Goal: Task Accomplishment & Management: Use online tool/utility

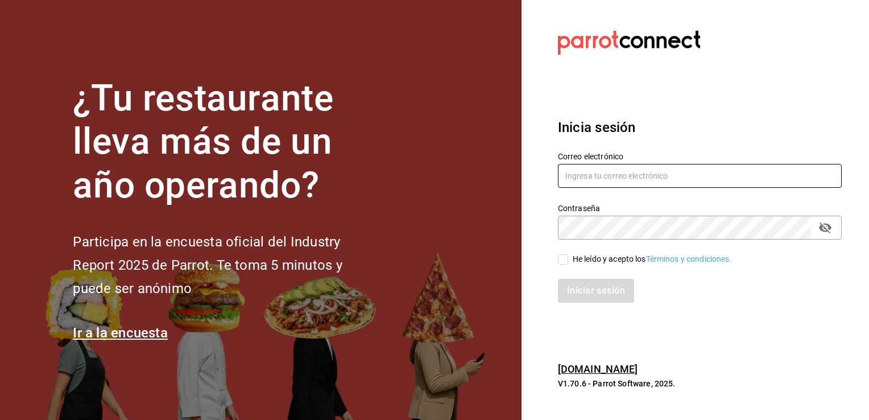
type input "[EMAIL_ADDRESS][DOMAIN_NAME]"
click at [562, 254] on input "He leído y acepto los Términos y condiciones." at bounding box center [563, 259] width 10 height 10
checkbox input "true"
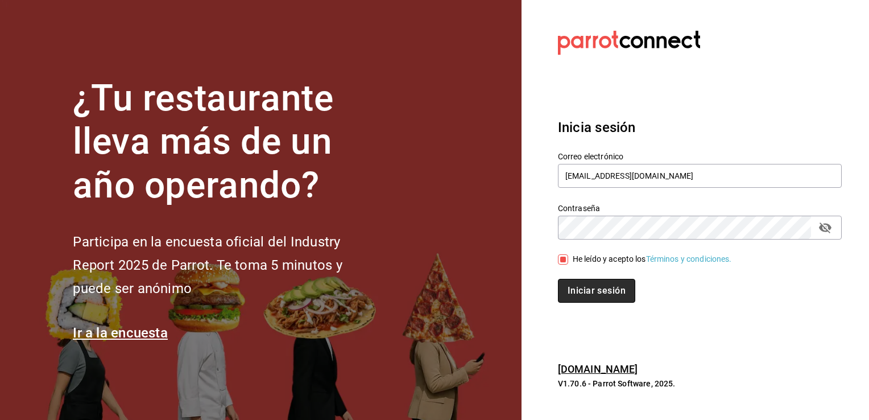
click at [586, 298] on button "Iniciar sesión" at bounding box center [596, 291] width 77 height 24
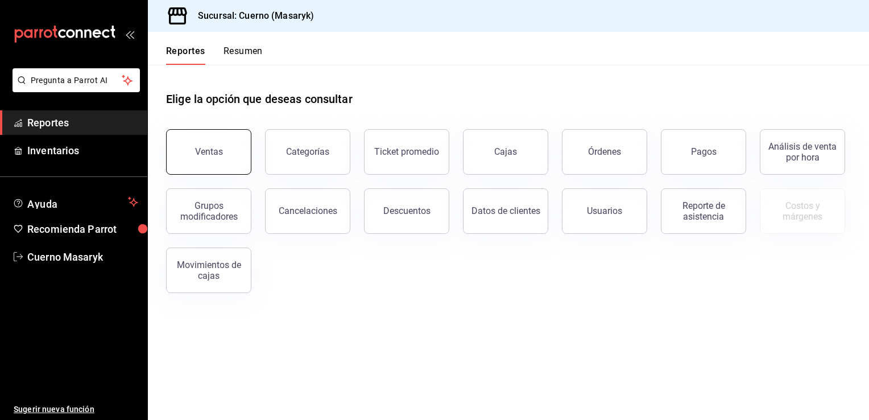
click at [206, 164] on button "Ventas" at bounding box center [208, 151] width 85 height 45
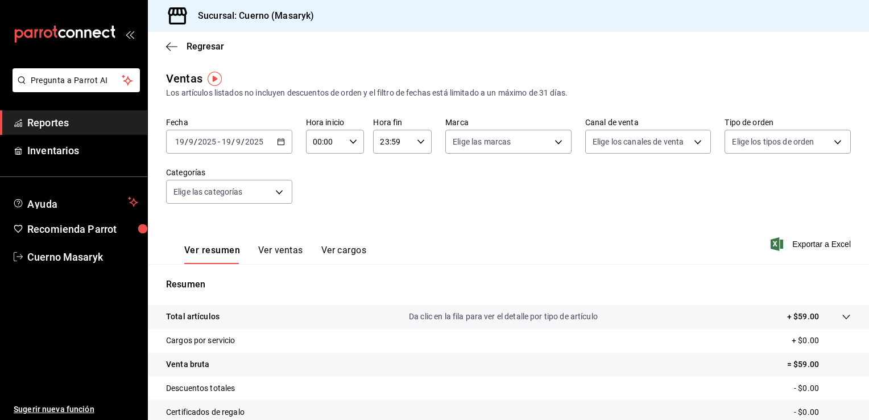
click at [280, 142] on icon "button" at bounding box center [281, 142] width 8 height 8
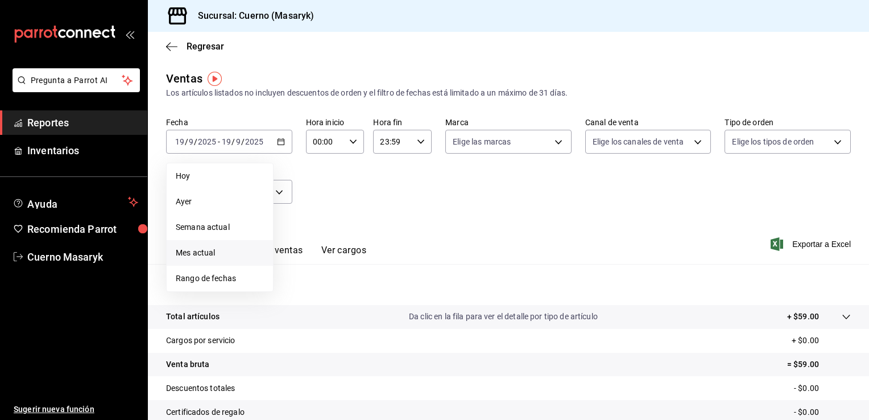
click at [198, 256] on span "Mes actual" at bounding box center [220, 253] width 88 height 12
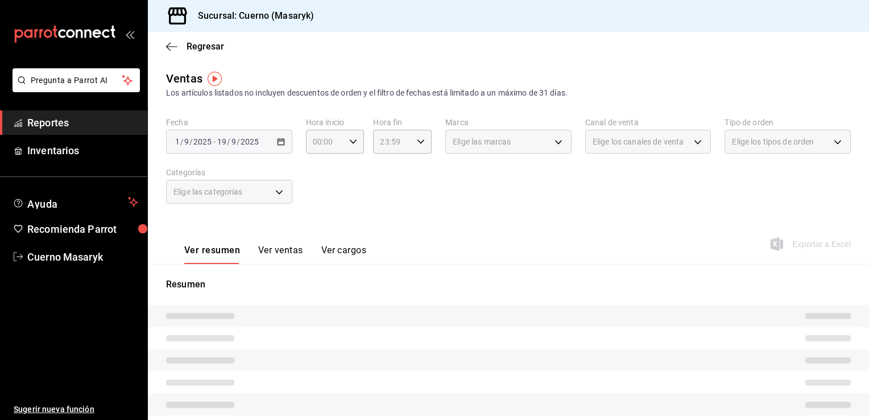
click at [48, 119] on span "Reportes" at bounding box center [82, 122] width 111 height 15
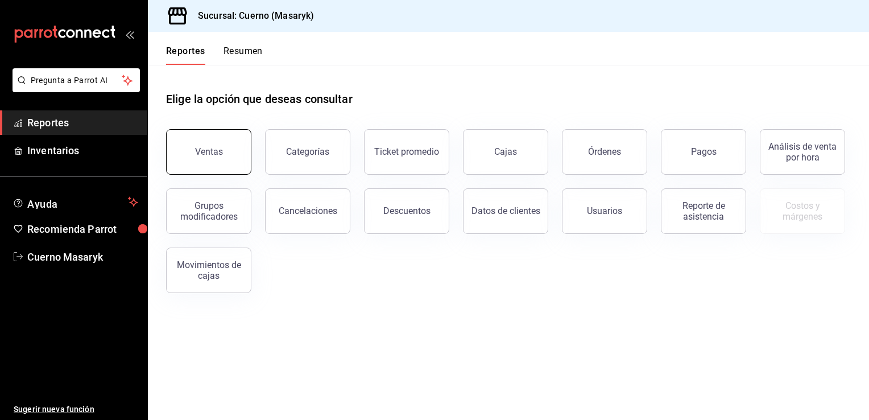
click at [190, 142] on button "Ventas" at bounding box center [208, 151] width 85 height 45
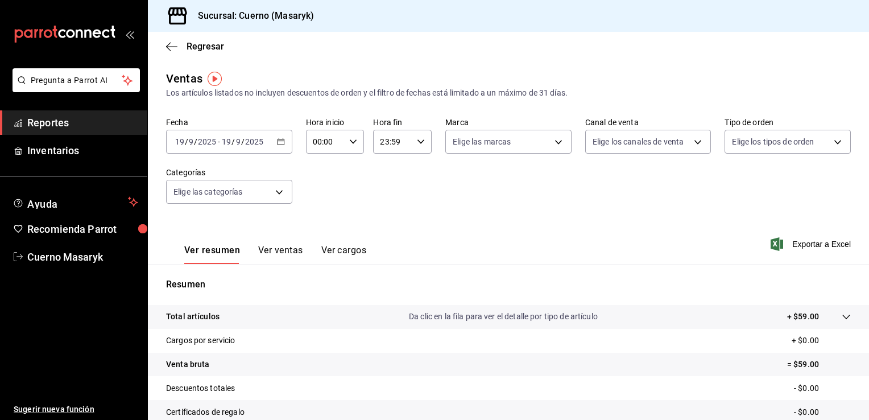
click at [272, 142] on div "[DATE] [DATE] - [DATE] [DATE]" at bounding box center [229, 142] width 126 height 24
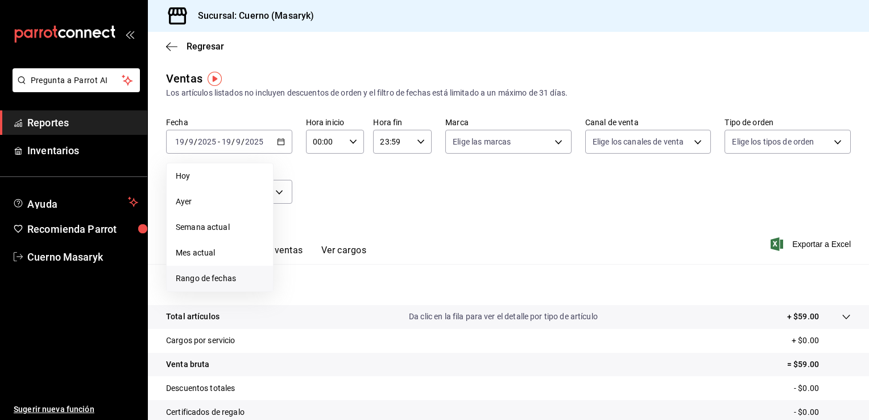
click at [191, 280] on span "Rango de fechas" at bounding box center [220, 278] width 88 height 12
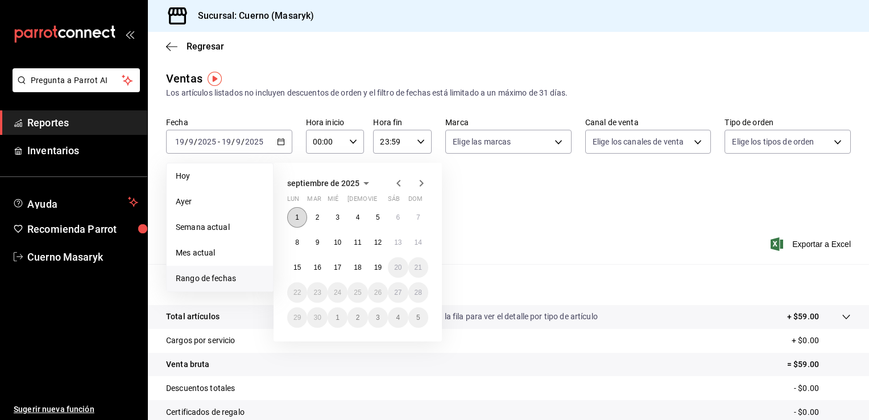
click at [298, 219] on abbr "1" at bounding box center [297, 217] width 4 height 8
click at [383, 265] on button "19" at bounding box center [378, 267] width 20 height 20
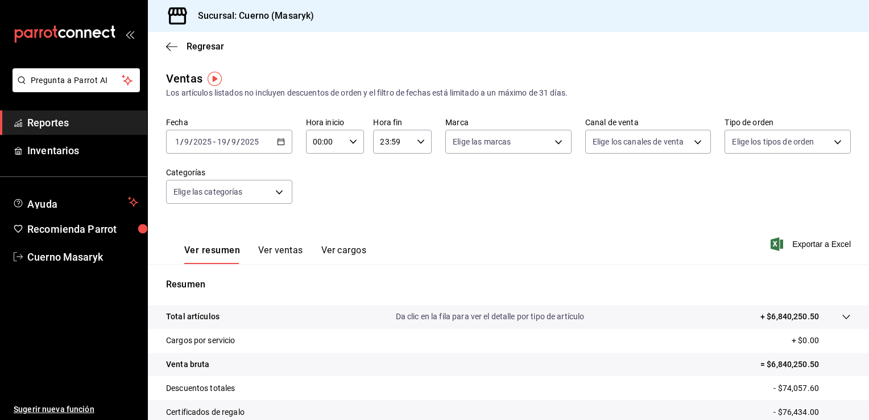
click at [283, 253] on button "Ver ventas" at bounding box center [280, 254] width 45 height 19
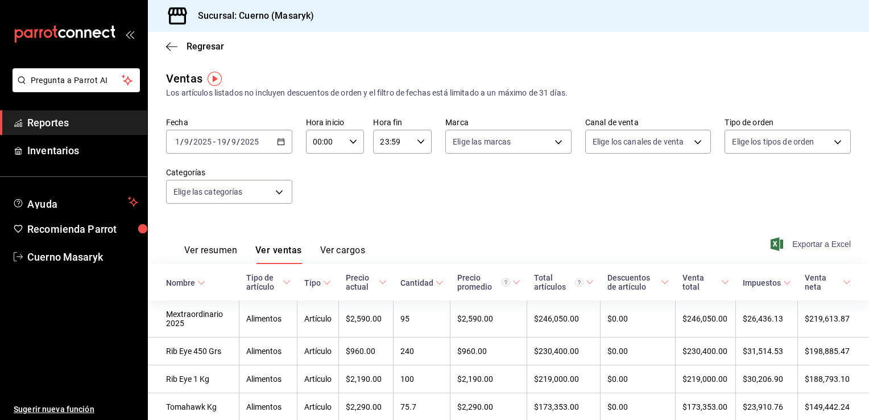
click at [798, 239] on span "Exportar a Excel" at bounding box center [812, 244] width 78 height 14
